Goal: Task Accomplishment & Management: Use online tool/utility

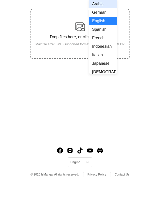
scroll to position [75, 0]
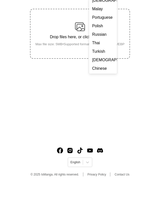
click at [95, 104] on div "Chinese" at bounding box center [103, 108] width 28 height 9
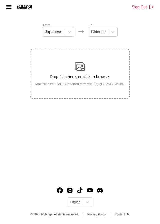
click at [78, 62] on img at bounding box center [80, 67] width 10 height 10
click at [0, 0] on input "Drop files here, or click to browse. Max file size: 5MB • Supported formats: JP…" at bounding box center [0, 0] width 0 height 0
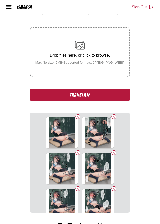
click at [61, 101] on button "Translate" at bounding box center [80, 95] width 100 height 12
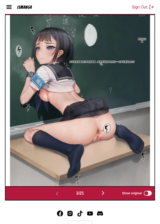
scroll to position [197, 0]
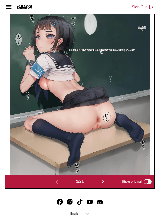
click at [106, 185] on img "button" at bounding box center [103, 182] width 6 height 6
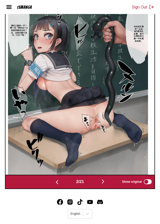
scroll to position [208, 0]
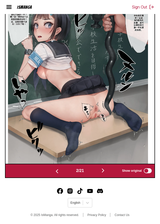
click at [107, 175] on button "button" at bounding box center [103, 171] width 30 height 7
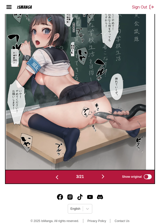
scroll to position [0, 303]
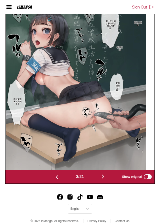
click at [105, 180] on img "button" at bounding box center [103, 177] width 6 height 6
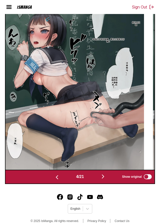
click at [102, 180] on img "button" at bounding box center [103, 177] width 6 height 6
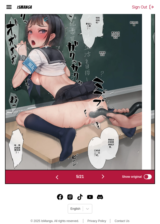
click at [105, 180] on img "button" at bounding box center [103, 177] width 6 height 6
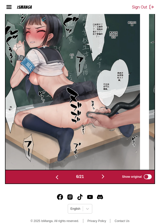
click at [103, 181] on button "button" at bounding box center [103, 177] width 30 height 7
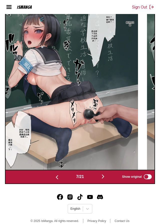
click at [102, 180] on img "button" at bounding box center [103, 177] width 6 height 6
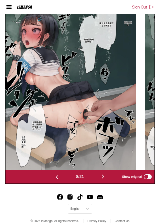
click at [104, 180] on img "button" at bounding box center [103, 177] width 6 height 6
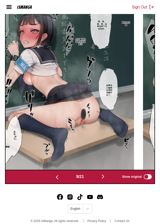
click at [101, 181] on button "button" at bounding box center [103, 177] width 30 height 7
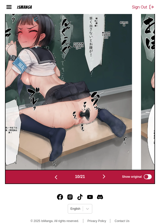
click at [104, 180] on img "button" at bounding box center [104, 177] width 6 height 6
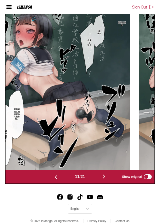
click at [105, 180] on img "button" at bounding box center [104, 177] width 6 height 6
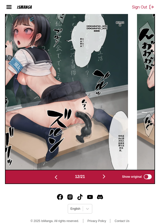
click at [105, 180] on img "button" at bounding box center [104, 177] width 6 height 6
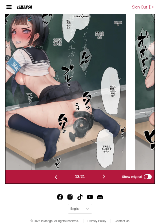
click at [107, 180] on img "button" at bounding box center [104, 177] width 6 height 6
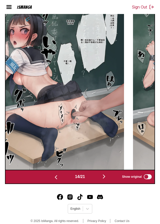
click at [110, 181] on button "button" at bounding box center [104, 177] width 30 height 7
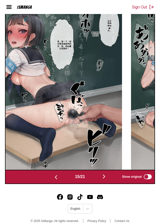
click at [107, 180] on img "button" at bounding box center [104, 177] width 6 height 6
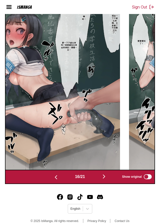
click at [106, 180] on img "button" at bounding box center [104, 177] width 6 height 6
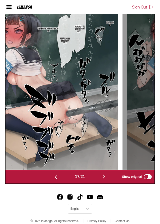
click at [106, 180] on img "button" at bounding box center [104, 177] width 6 height 6
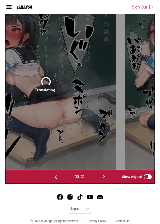
click at [107, 180] on img "button" at bounding box center [104, 177] width 6 height 6
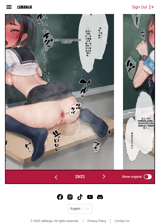
scroll to position [184, 0]
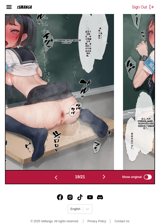
click at [107, 180] on img "button" at bounding box center [104, 177] width 6 height 6
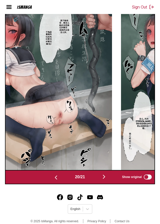
click at [106, 180] on img "button" at bounding box center [104, 177] width 6 height 6
